Goal: Find specific page/section: Find specific page/section

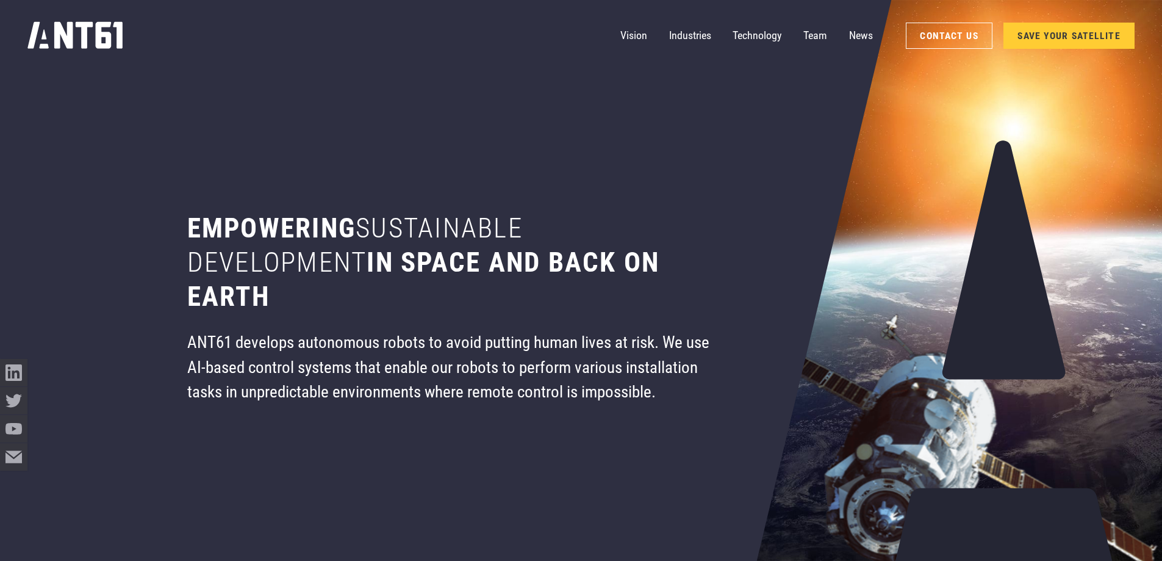
drag, startPoint x: 100, startPoint y: 38, endPoint x: 313, endPoint y: 55, distance: 213.6
click at [313, 55] on div "Vision Industries Industries Technology Team News Contact Us SAVE YOUR SATELLITE" at bounding box center [580, 35] width 1107 height 71
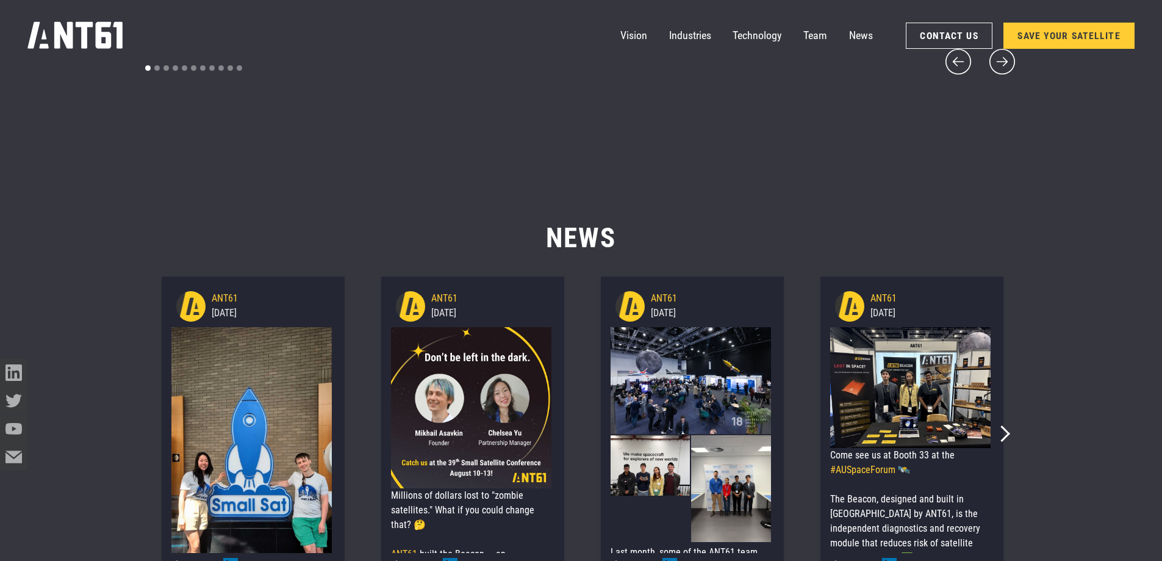
scroll to position [6834, 0]
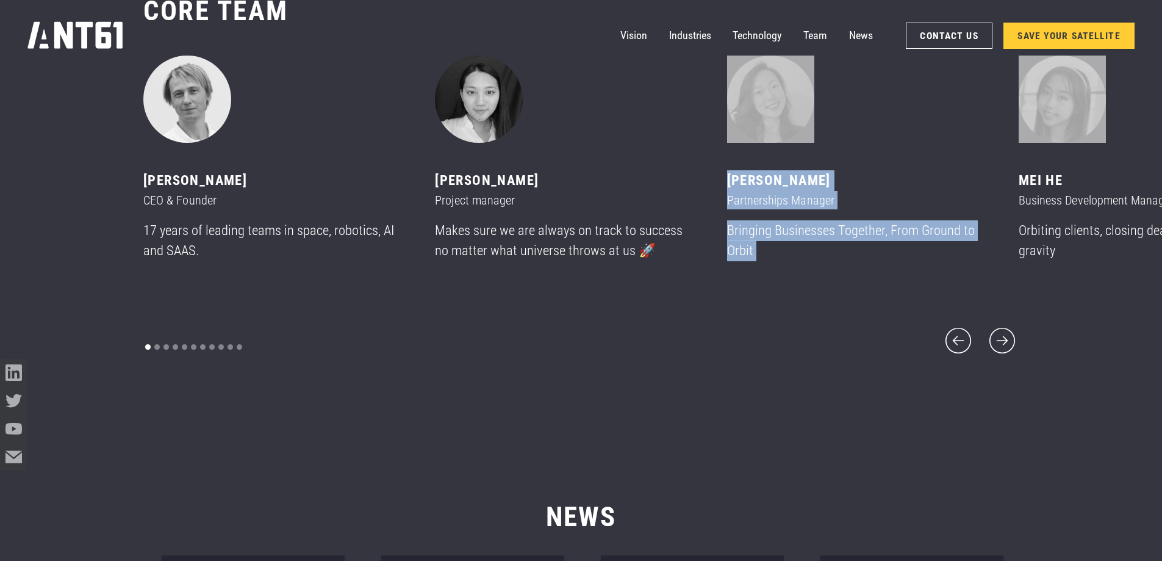
drag, startPoint x: 1032, startPoint y: 160, endPoint x: 807, endPoint y: 148, distance: 225.5
click at [435, 148] on div "[PERSON_NAME] CEO & Founder 17 years of leading teams in space, robotics, AI an…" at bounding box center [289, 174] width 292 height 236
click at [945, 143] on div "3 of 11" at bounding box center [856, 100] width 259 height 88
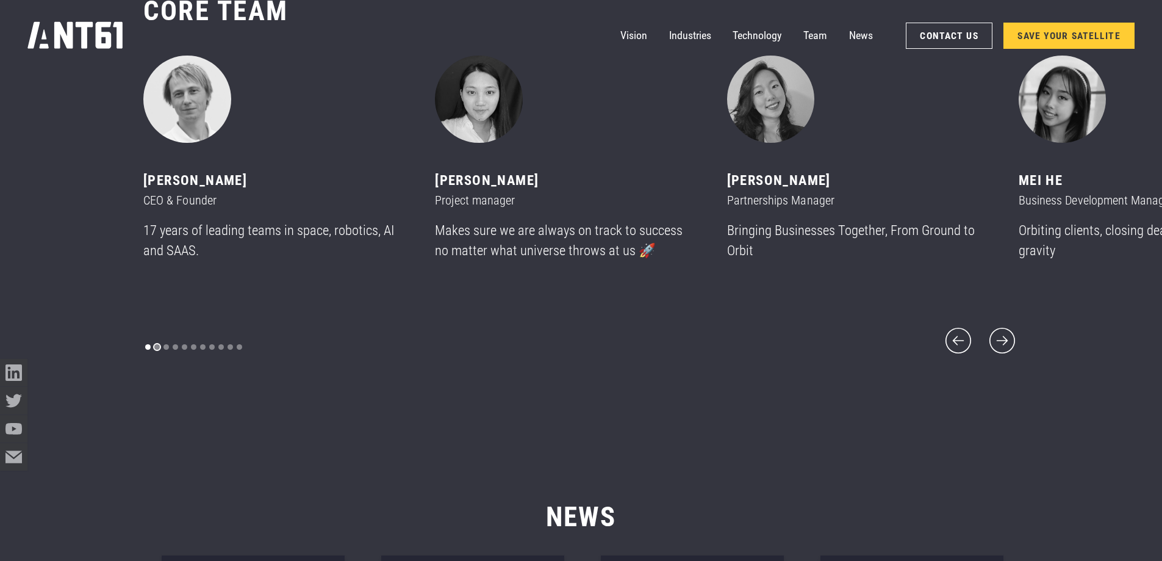
click at [155, 344] on div "Show slide 2 of 11" at bounding box center [156, 346] width 5 height 5
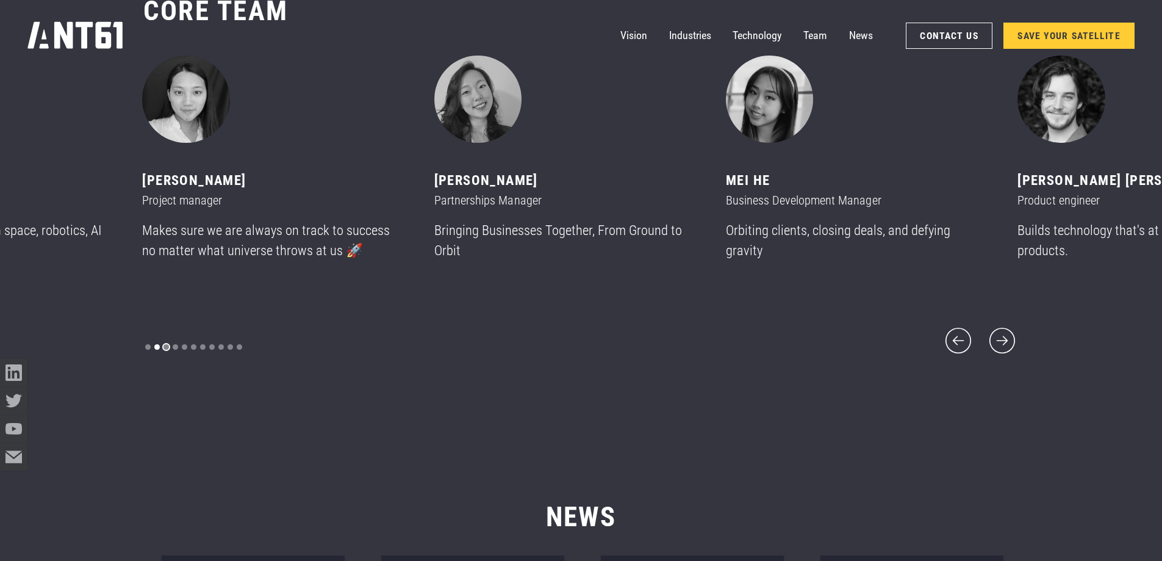
click at [167, 344] on div "Show slide 3 of 11" at bounding box center [166, 346] width 5 height 5
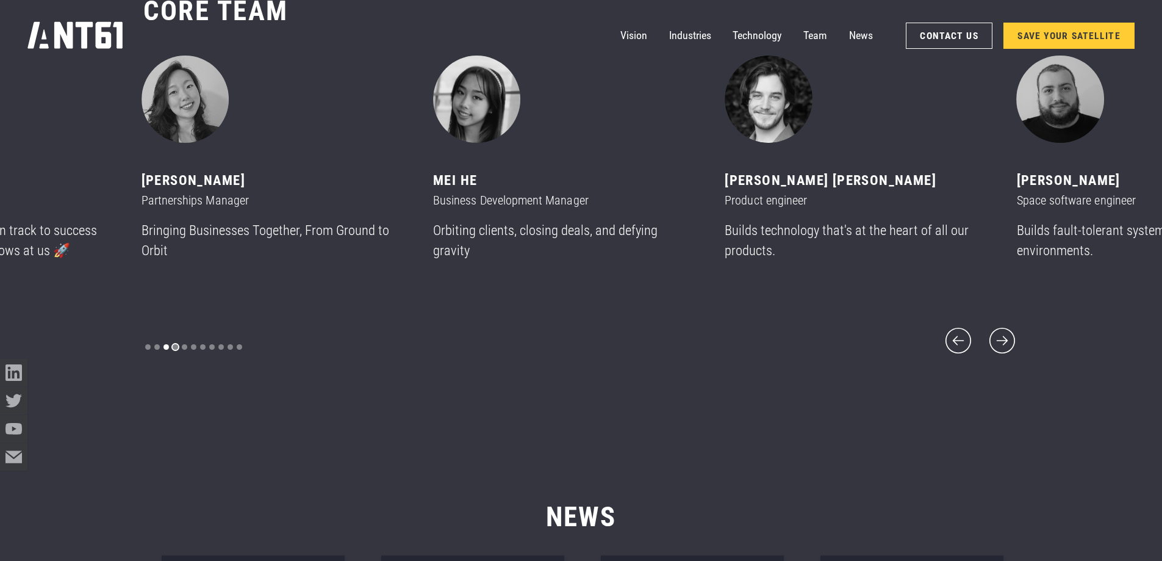
click at [175, 344] on div "Show slide 4 of 11" at bounding box center [175, 346] width 5 height 5
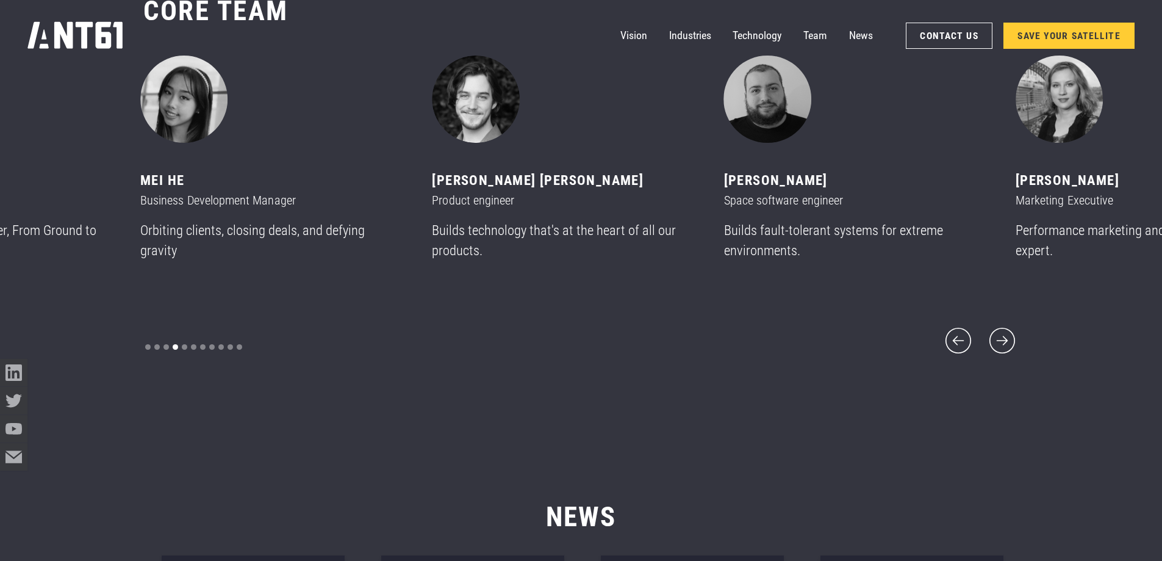
click at [186, 339] on div "carousel" at bounding box center [193, 347] width 101 height 19
click at [185, 344] on div "Show slide 5 of 11" at bounding box center [184, 346] width 5 height 5
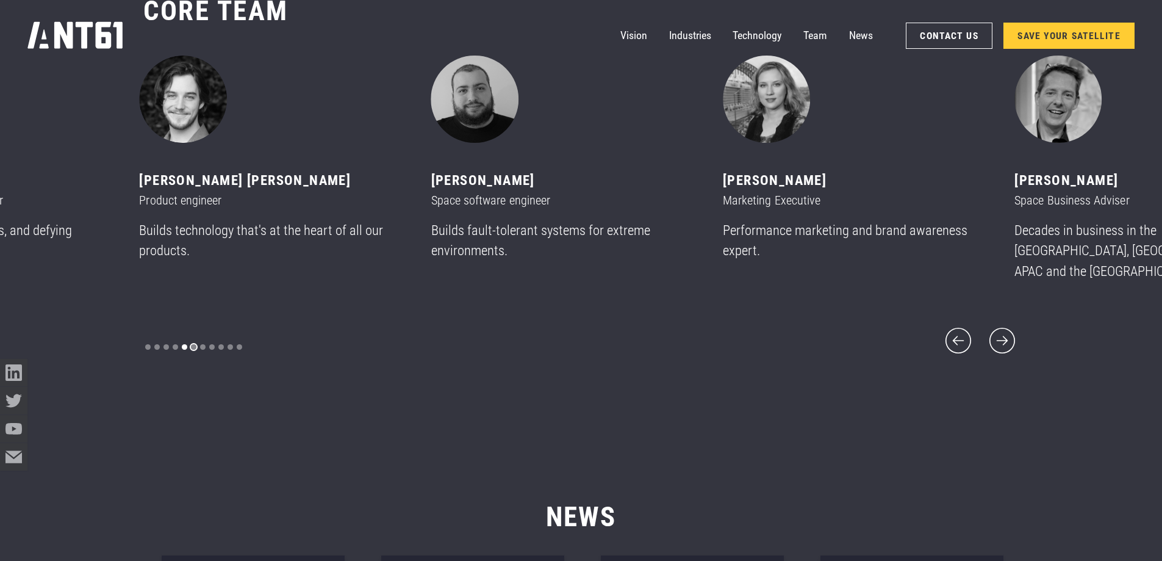
click at [194, 344] on div "Show slide 6 of 11" at bounding box center [193, 346] width 5 height 5
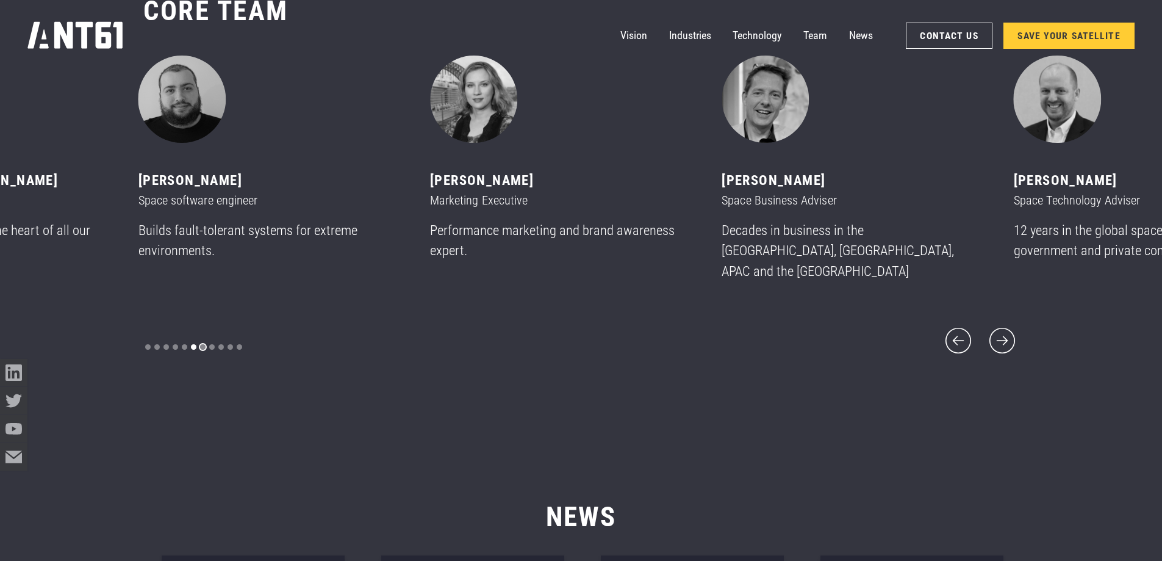
click at [202, 344] on div "Show slide 7 of 11" at bounding box center [202, 346] width 5 height 5
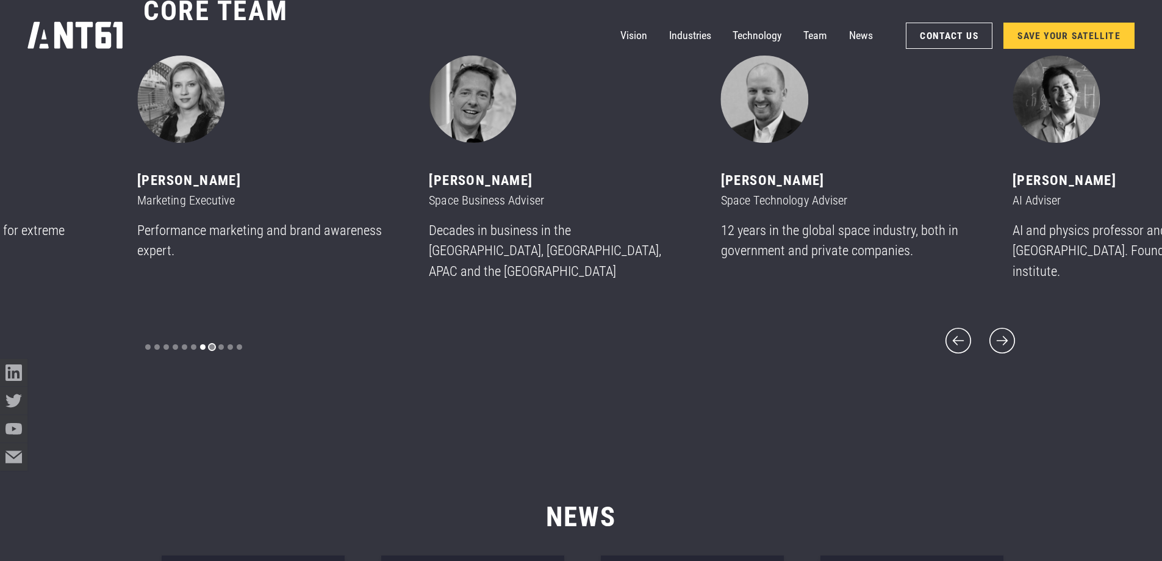
click at [213, 344] on div "Show slide 8 of 11" at bounding box center [211, 346] width 5 height 5
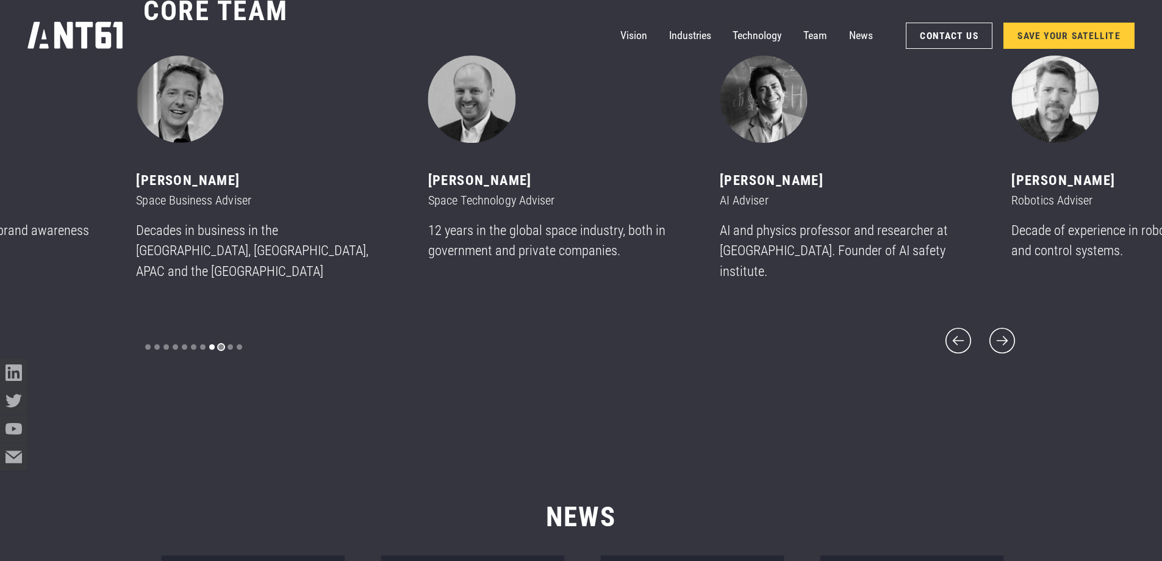
click at [218, 344] on div "Show slide 9 of 11" at bounding box center [220, 346] width 5 height 5
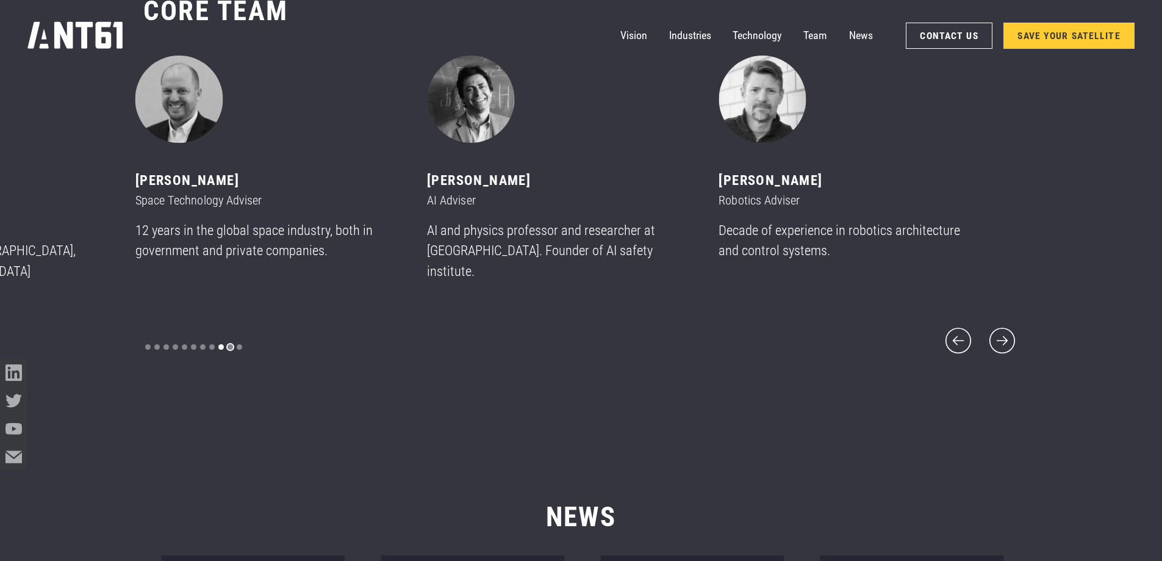
click at [228, 344] on div "Show slide 10 of 11" at bounding box center [230, 346] width 5 height 5
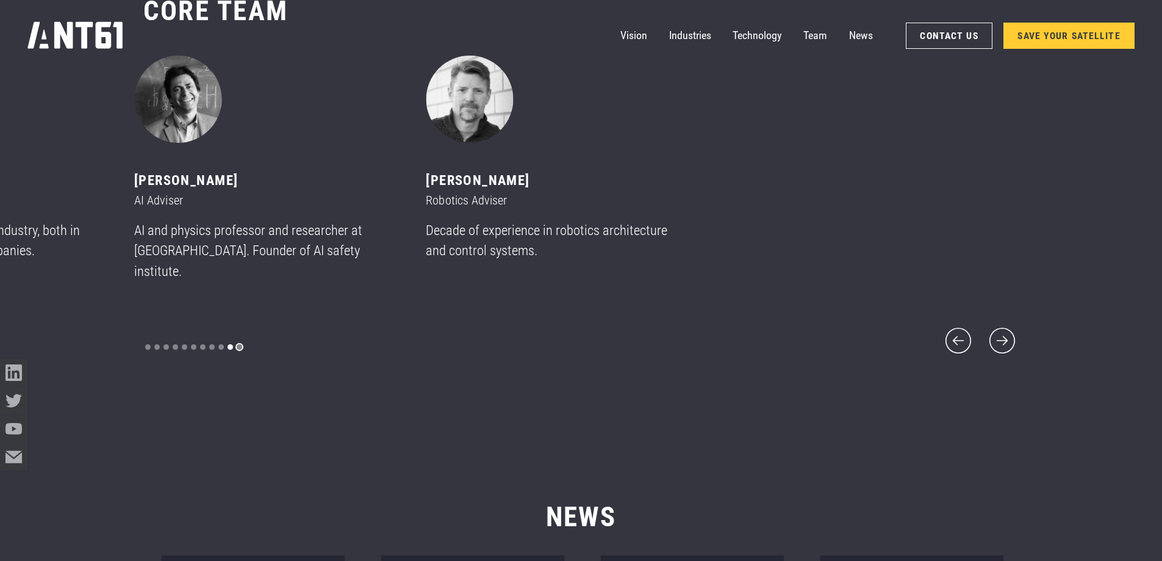
click at [240, 344] on div "Show slide 11 of 11" at bounding box center [239, 346] width 5 height 5
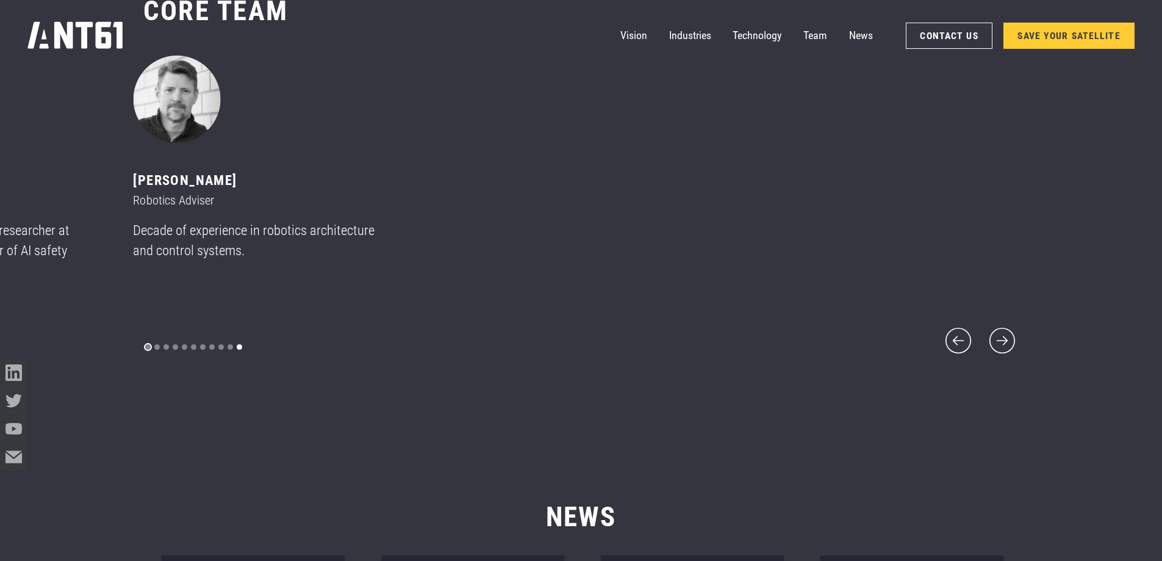
click at [147, 344] on div "Show slide 1 of 11" at bounding box center [147, 346] width 5 height 5
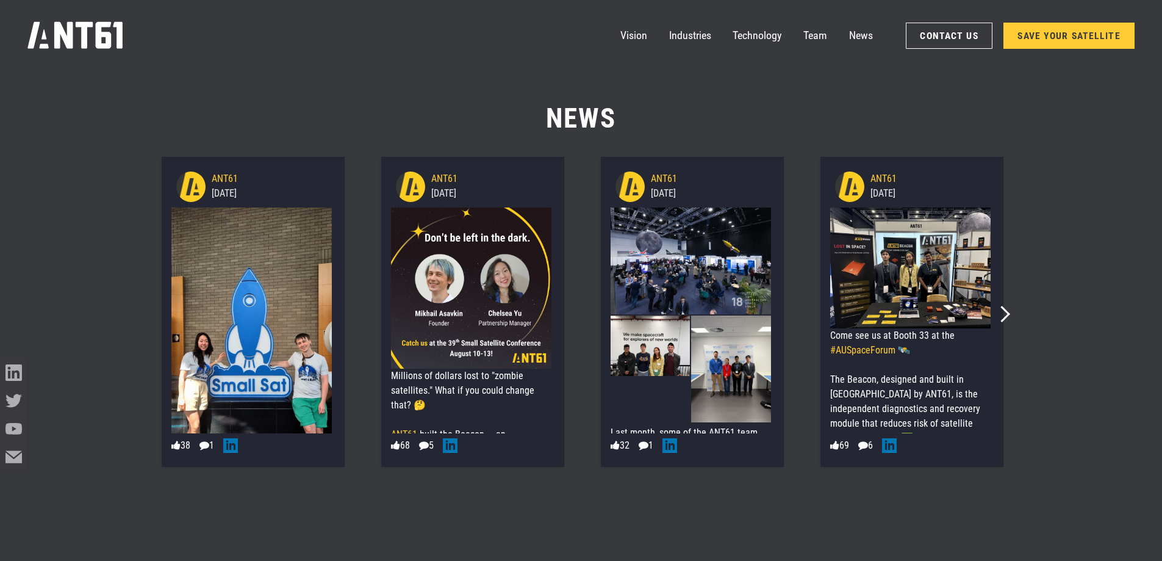
scroll to position [7226, 0]
